Goal: Task Accomplishment & Management: Use online tool/utility

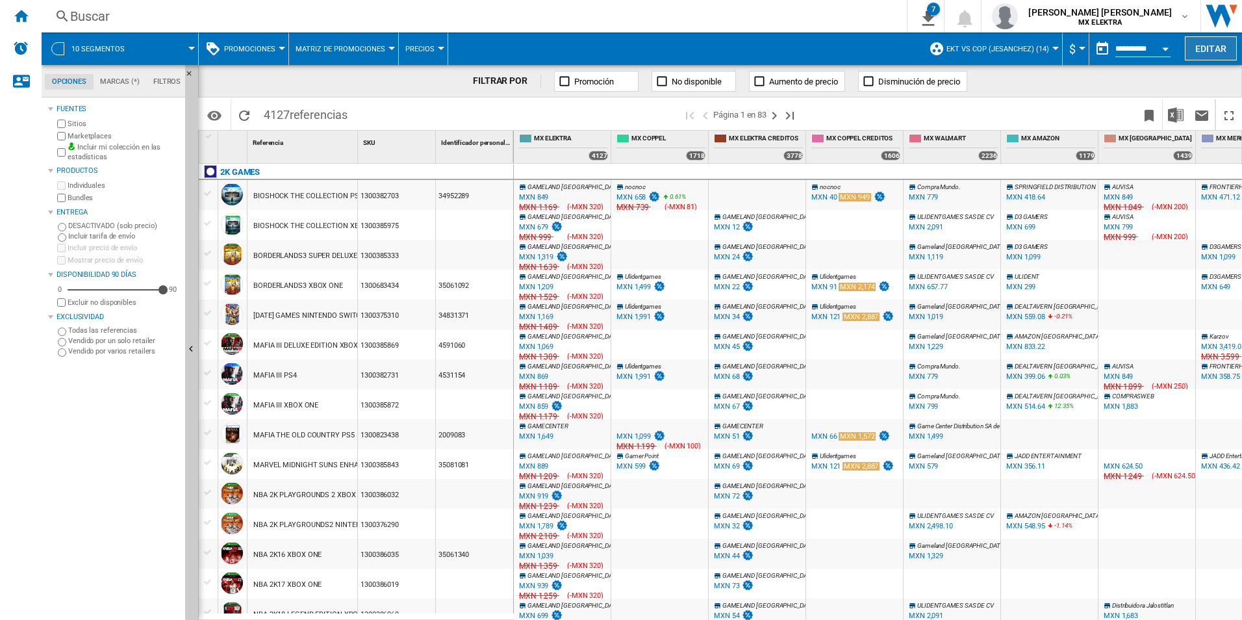
click at [1188, 47] on button "Editar" at bounding box center [1211, 48] width 52 height 24
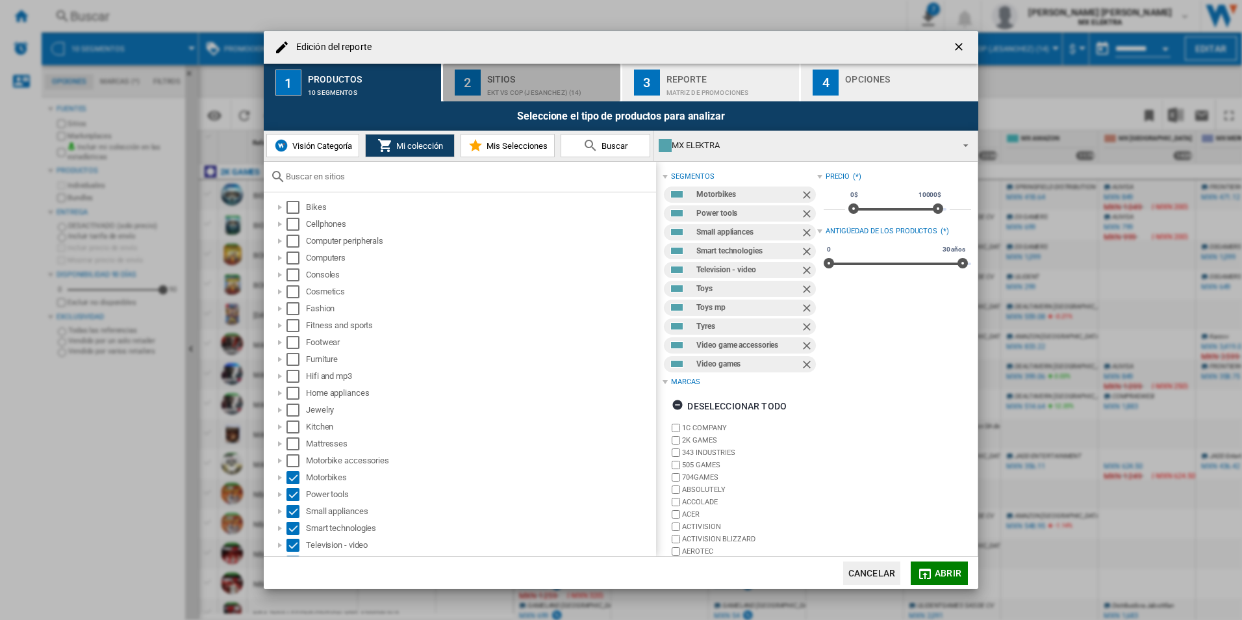
click at [527, 80] on div "Sitios" at bounding box center [551, 76] width 128 height 14
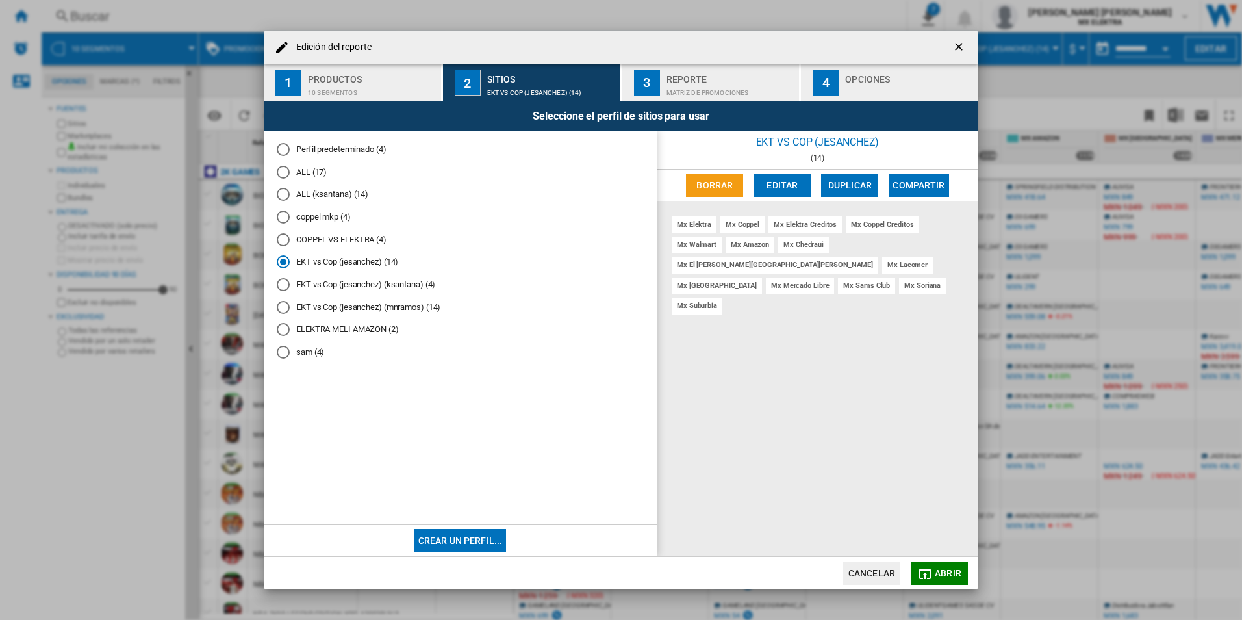
click at [674, 82] on div "Matriz de PROMOCIONES" at bounding box center [730, 89] width 128 height 14
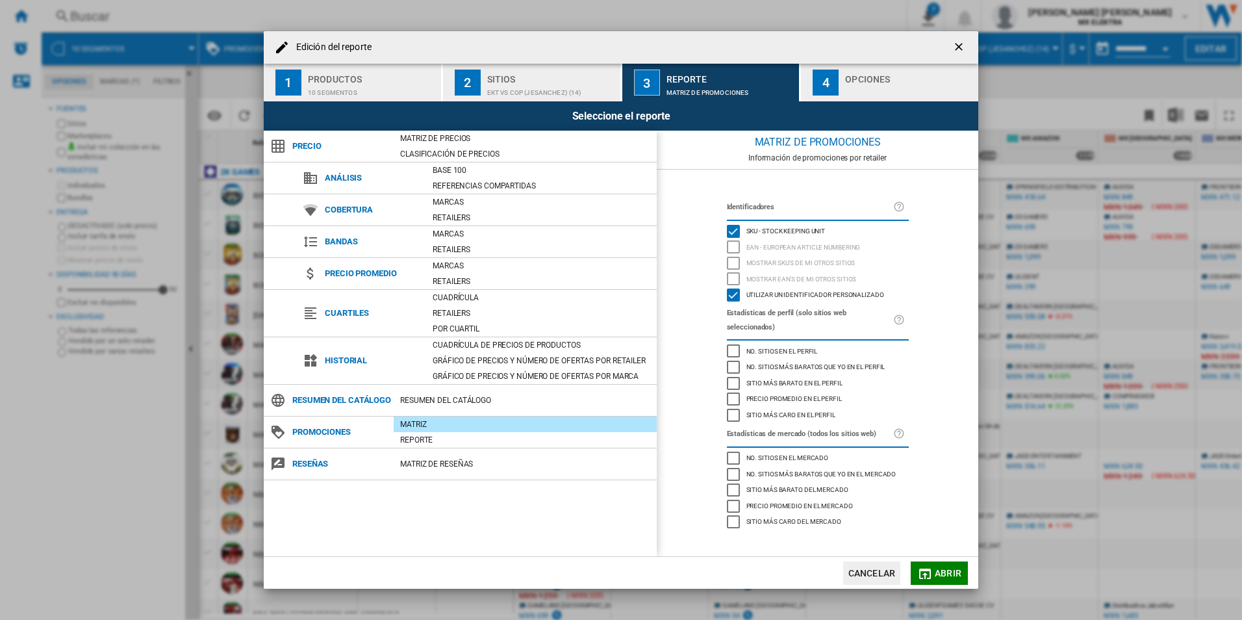
click at [831, 84] on div "4" at bounding box center [826, 83] width 26 height 26
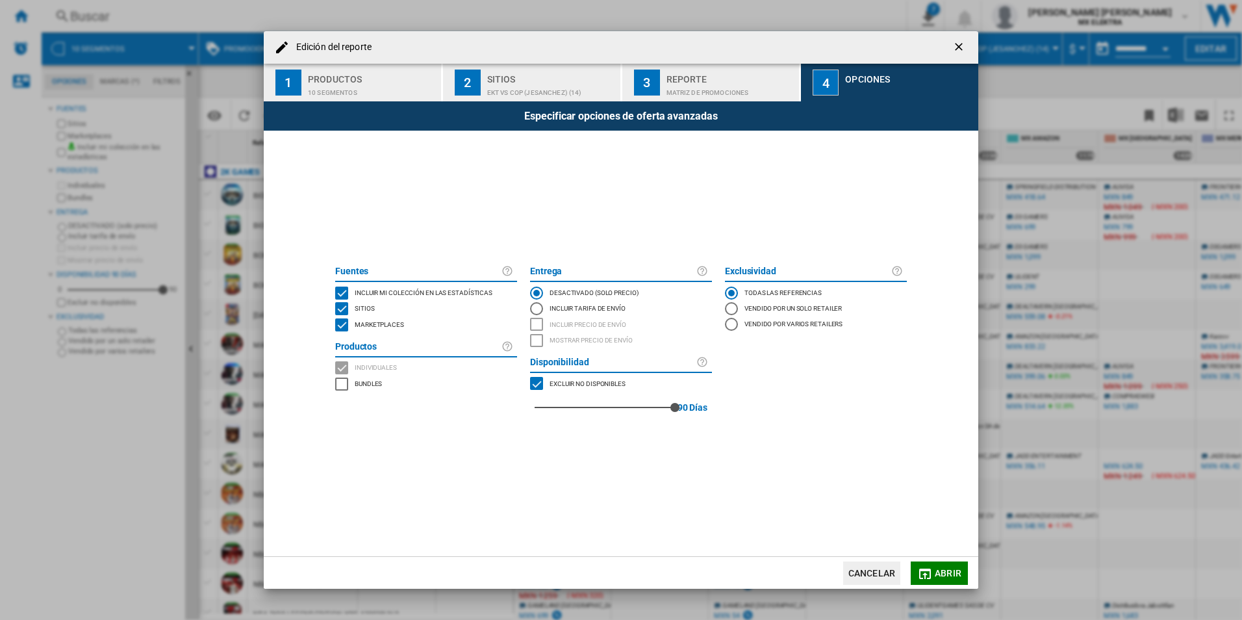
click at [963, 44] on ng-md-icon "getI18NText('BUTTONS.CLOSE_DIALOG')" at bounding box center [960, 48] width 16 height 16
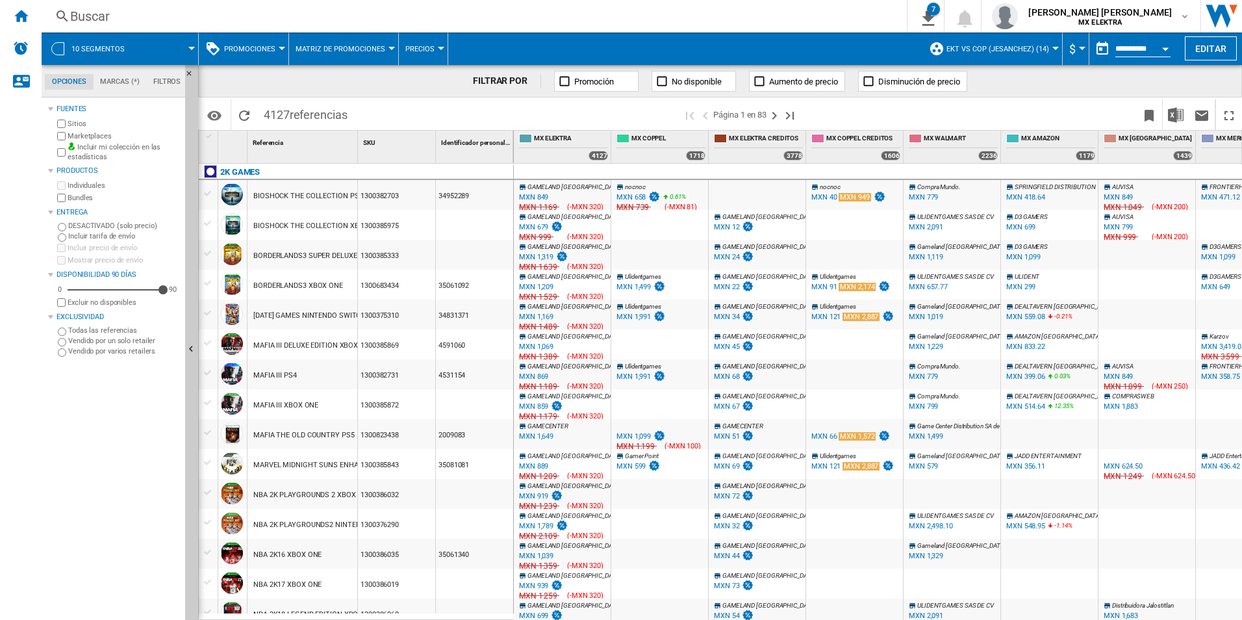
click at [84, 47] on span "10 segmentos" at bounding box center [97, 49] width 53 height 8
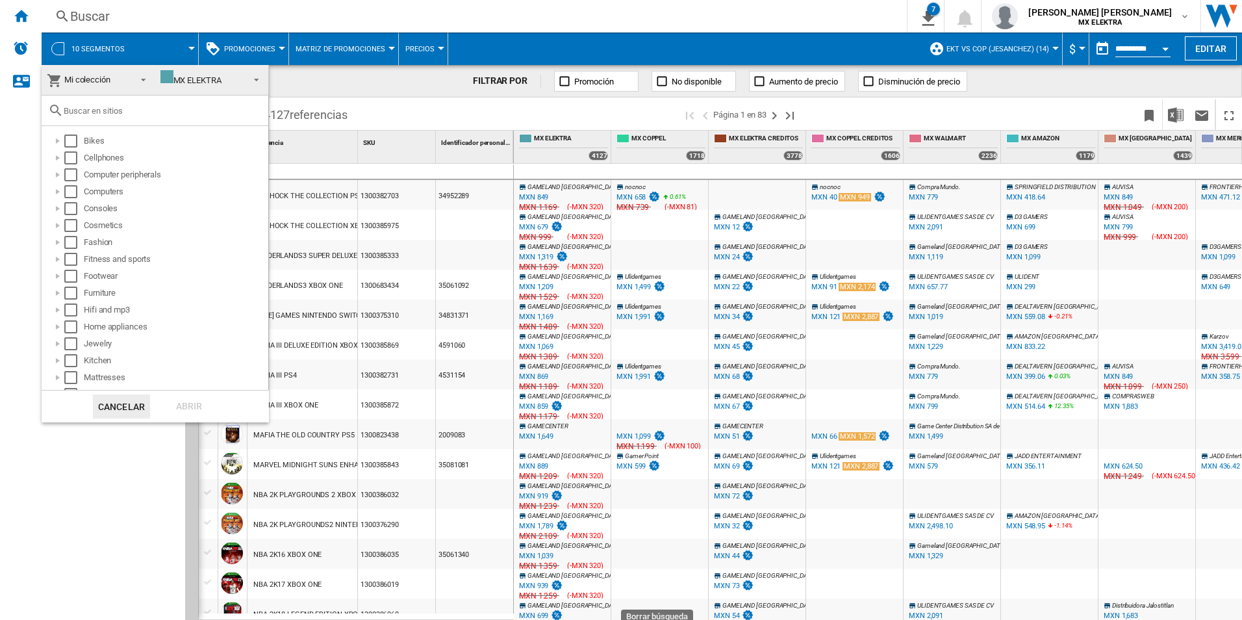
click at [375, 79] on md-backdrop at bounding box center [621, 310] width 1242 height 620
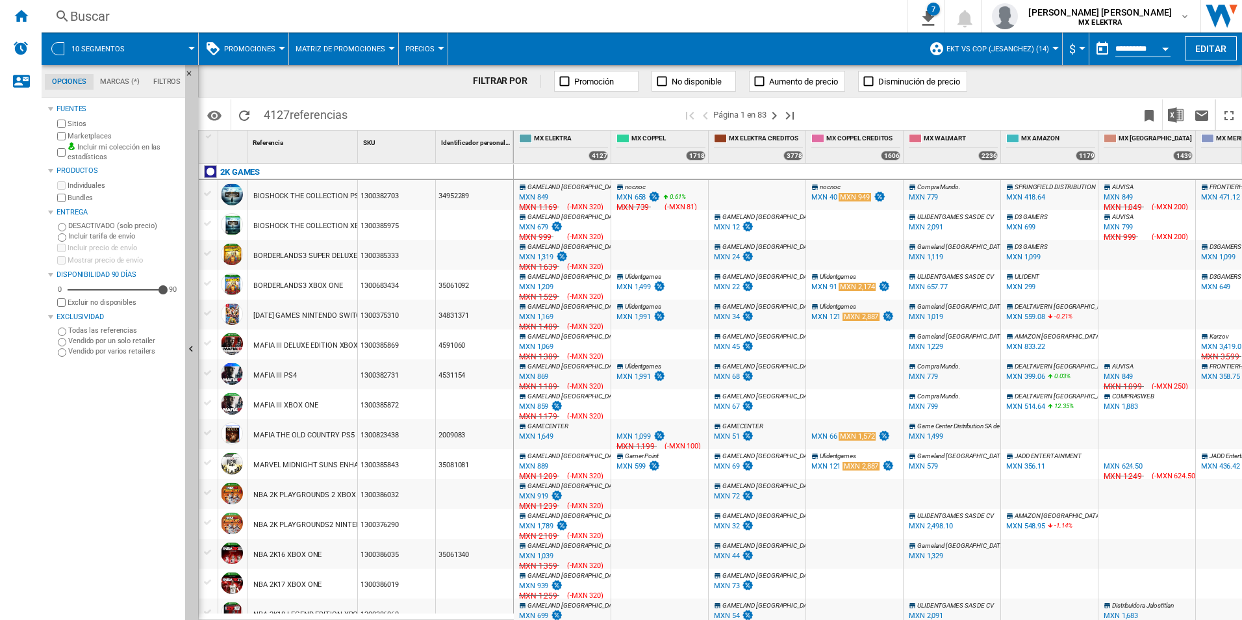
click at [77, 53] on span "10 segmentos" at bounding box center [97, 49] width 53 height 8
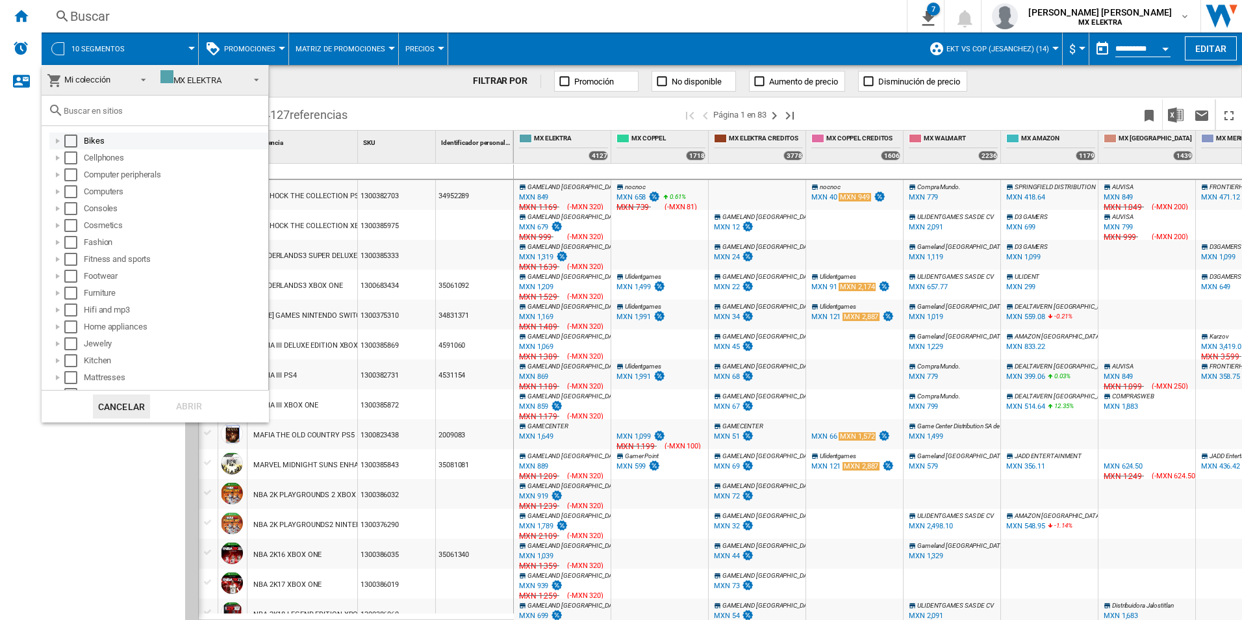
click at [71, 136] on div "Select" at bounding box center [70, 140] width 13 height 13
click at [74, 160] on div "Select" at bounding box center [70, 157] width 13 height 13
click at [70, 176] on div "Select" at bounding box center [70, 174] width 13 height 13
click at [68, 194] on div "Select" at bounding box center [70, 191] width 13 height 13
click at [70, 213] on div "Select" at bounding box center [70, 208] width 13 height 13
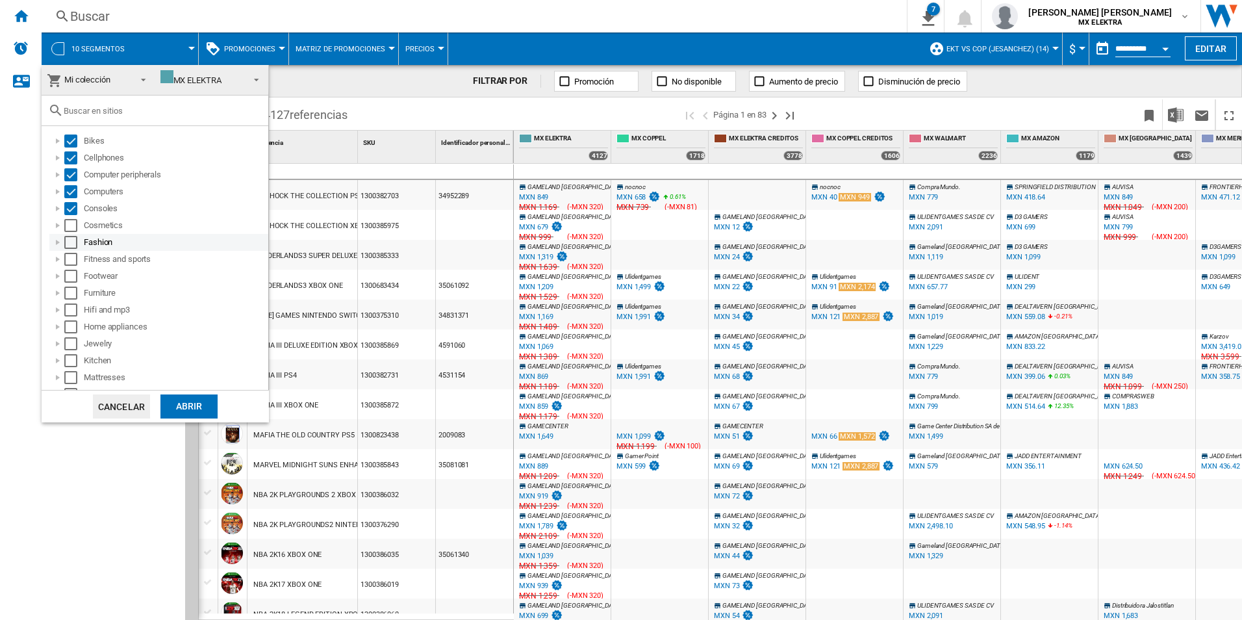
click at [68, 241] on div "Select" at bounding box center [70, 242] width 13 height 13
click at [66, 232] on div "Cosmetics" at bounding box center [158, 225] width 219 height 17
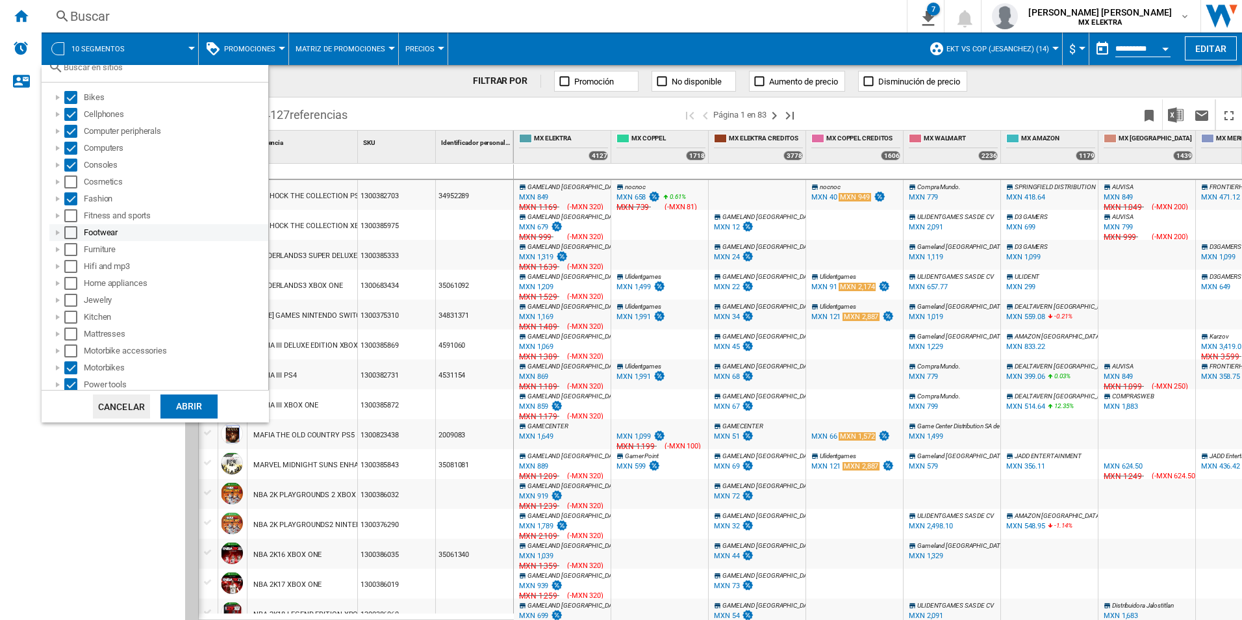
scroll to position [65, 0]
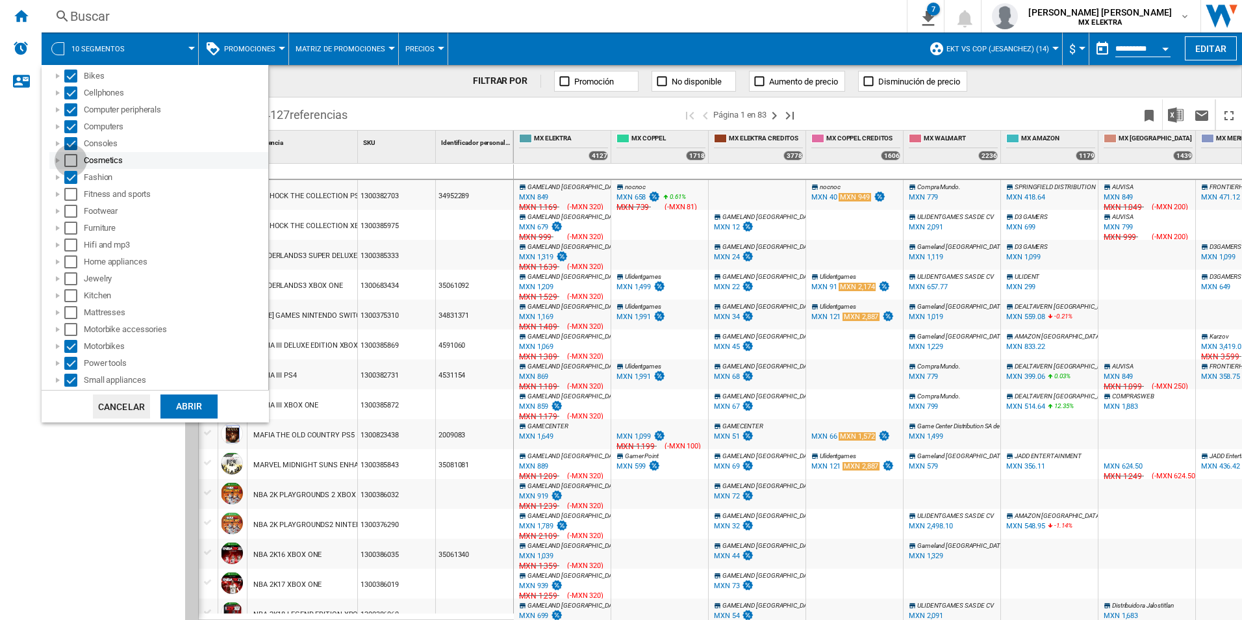
click at [70, 157] on div "Select" at bounding box center [70, 160] width 13 height 13
click at [68, 194] on div "Select" at bounding box center [70, 194] width 13 height 13
click at [73, 215] on div "Select" at bounding box center [70, 211] width 13 height 13
click at [65, 231] on div "Select" at bounding box center [70, 228] width 13 height 13
click at [68, 244] on div "Select" at bounding box center [70, 244] width 13 height 13
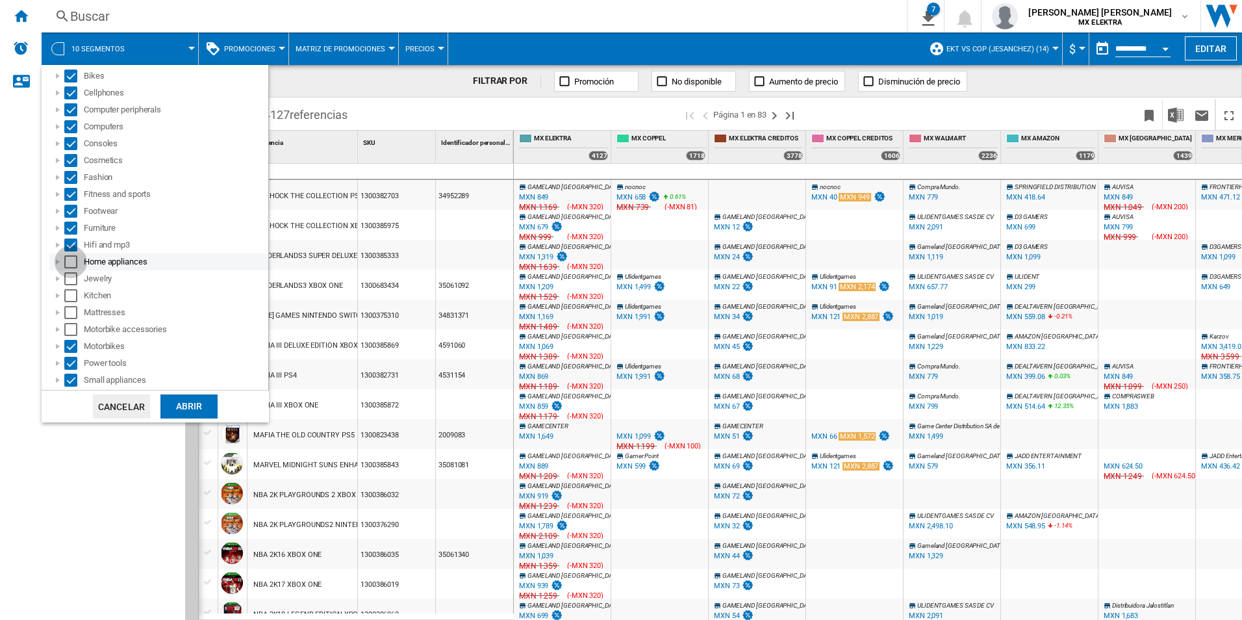
click at [70, 264] on div "Select" at bounding box center [70, 261] width 13 height 13
click at [70, 277] on div "Select" at bounding box center [70, 278] width 13 height 13
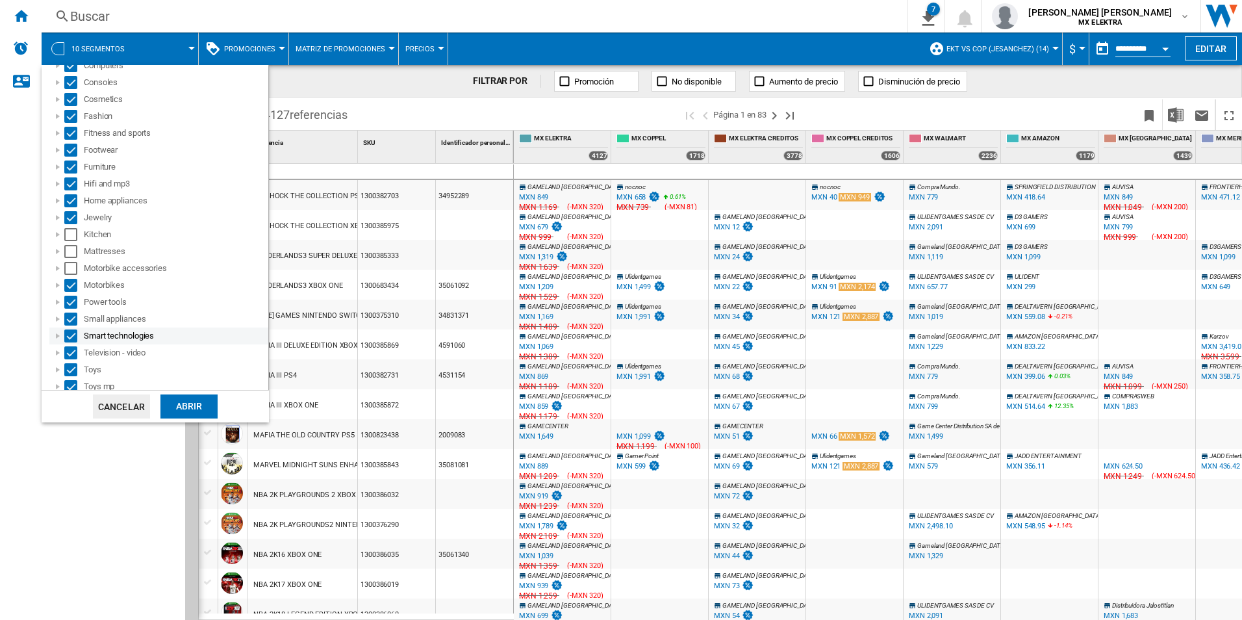
scroll to position [195, 0]
click at [68, 165] on div "Select" at bounding box center [70, 165] width 13 height 13
click at [70, 179] on div "Select" at bounding box center [70, 182] width 13 height 13
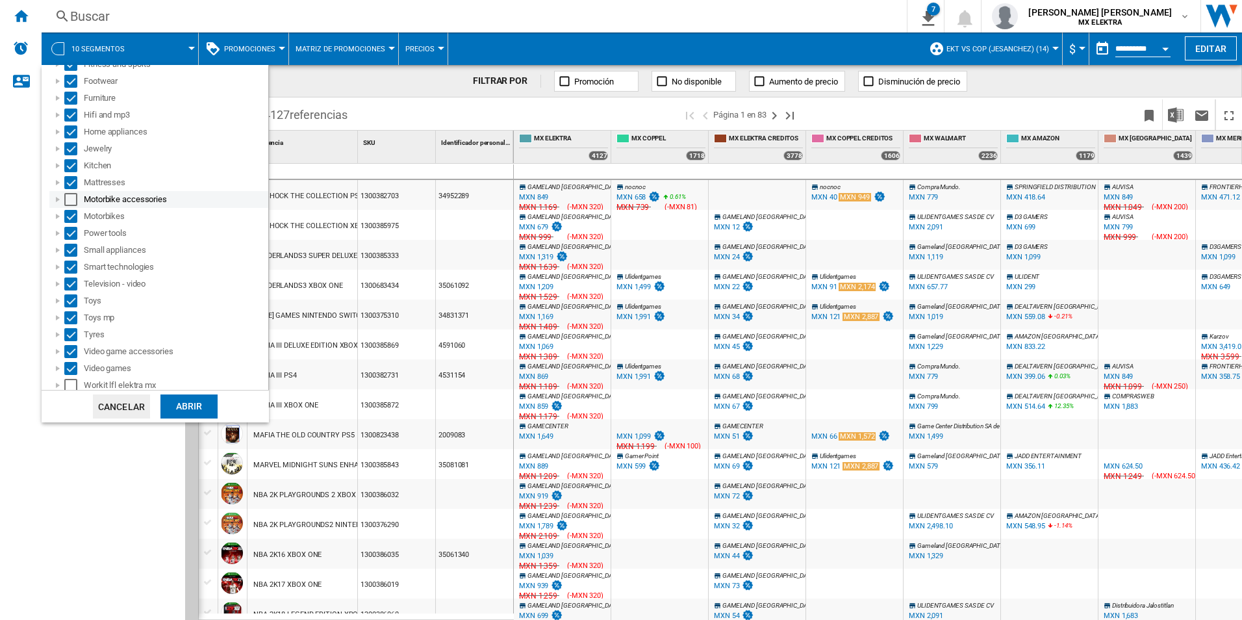
click at [72, 197] on div "Select" at bounding box center [70, 199] width 13 height 13
drag, startPoint x: 185, startPoint y: 407, endPoint x: 111, endPoint y: 365, distance: 84.9
click at [111, 365] on div "Mi colección Visión Categoría Mi colección Mis Selecciones [GEOGRAPHIC_DATA] MX…" at bounding box center [155, 144] width 227 height 556
drag, startPoint x: 111, startPoint y: 365, endPoint x: 71, endPoint y: 385, distance: 44.2
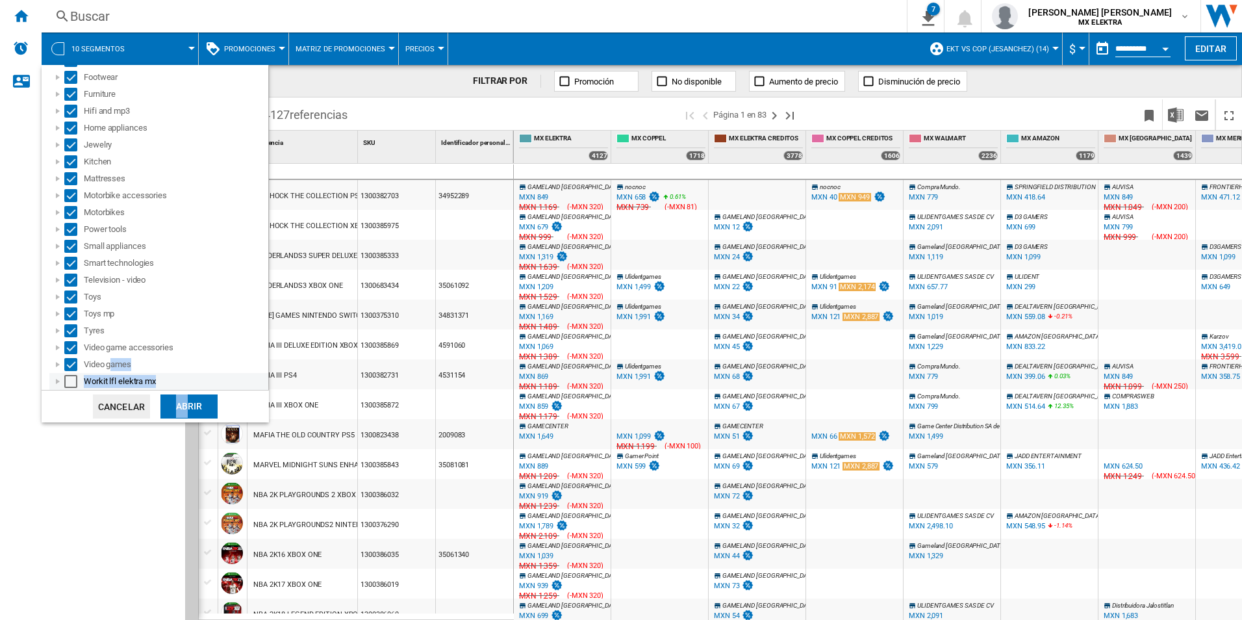
click at [71, 385] on div "Select" at bounding box center [70, 381] width 13 height 13
click at [188, 398] on div "Abrir" at bounding box center [188, 406] width 57 height 24
